Goal: Communication & Community: Answer question/provide support

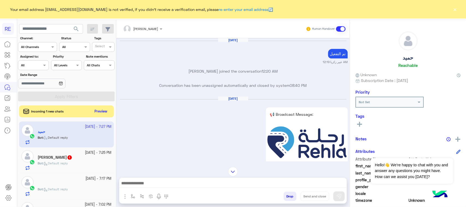
scroll to position [137, 0]
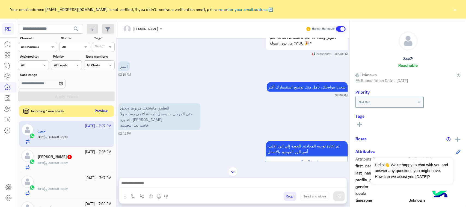
click at [96, 111] on button "Preview" at bounding box center [101, 111] width 17 height 7
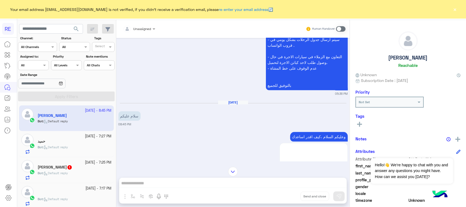
scroll to position [555, 0]
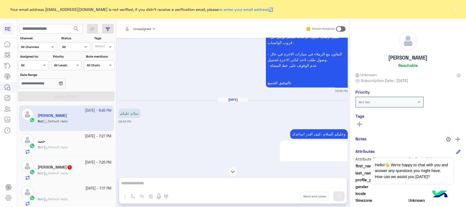
click at [330, 140] on p "اهلًا بك في تطبيق رحلة 👋 Welcome to Rehla 👋 من فضلك أختر لغة التواصل Please cho…" at bounding box center [314, 190] width 68 height 101
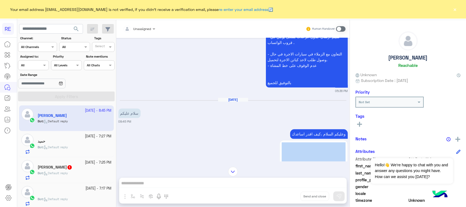
click at [330, 140] on p "اهلًا بك في تطبيق رحلة 👋 Welcome to Rehla 👋 من فضلك أختر لغة التواصل Please cho…" at bounding box center [314, 190] width 68 height 101
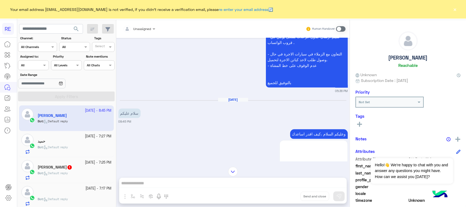
click at [325, 129] on p "وعليكم السلام ،كيف اقدر اساعدك" at bounding box center [319, 134] width 58 height 10
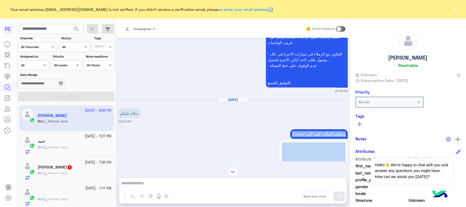
click at [325, 129] on p "وعليكم السلام ،كيف اقدر اساعدك" at bounding box center [319, 134] width 58 height 10
copy div "وعليكم السلام ،كيف اقدر اساعدك"
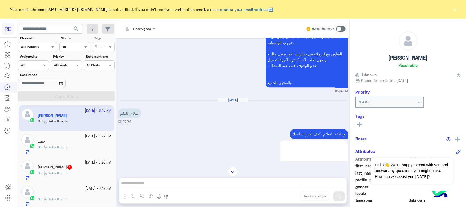
click at [339, 28] on span at bounding box center [341, 28] width 10 height 5
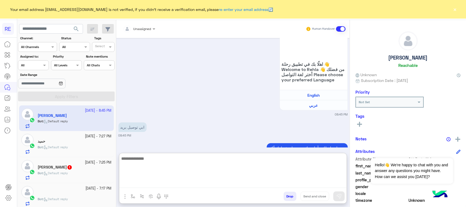
paste textarea "**********"
type textarea "**********"
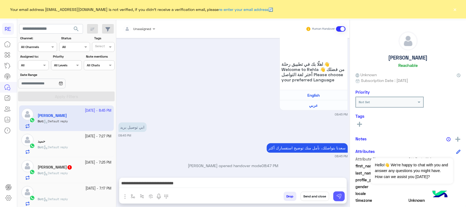
click at [336, 192] on button at bounding box center [339, 197] width 11 height 10
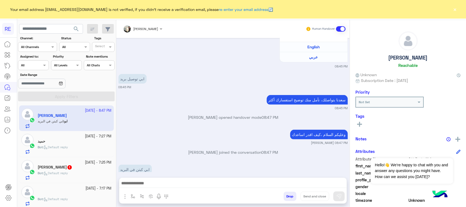
scroll to position [1016, 0]
